Goal: Information Seeking & Learning: Learn about a topic

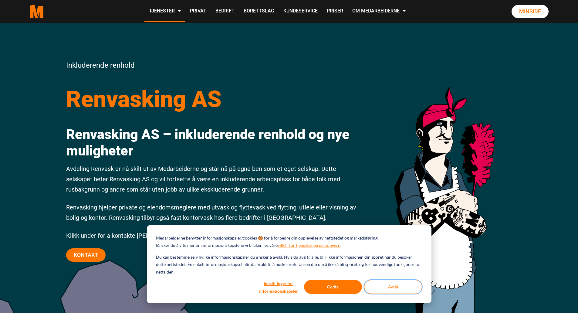
click at [401, 288] on button "Avslå" at bounding box center [393, 287] width 58 height 14
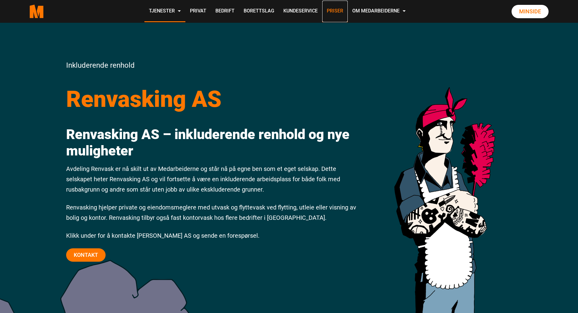
click at [339, 14] on link "Priser" at bounding box center [335, 12] width 26 height 22
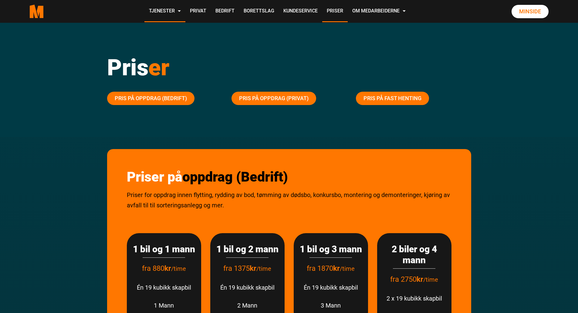
scroll to position [8, 0]
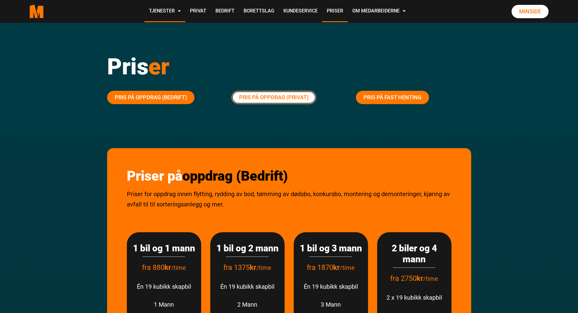
click at [271, 101] on link "Pris på oppdrag (Privat)" at bounding box center [274, 97] width 85 height 13
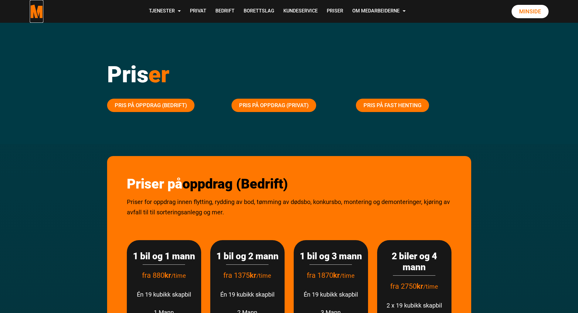
click at [33, 5] on icon ".cls-1{filter:url(#drop-shadow-2)}.cls-1,.cls-2{fill:#ff7700;stroke-width:0px}.…" at bounding box center [37, 12] width 14 height 14
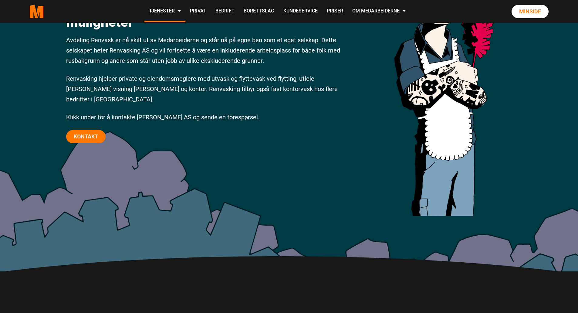
scroll to position [129, 0]
click at [88, 130] on link "Kontakt" at bounding box center [85, 136] width 39 height 13
